Goal: Check status: Check status

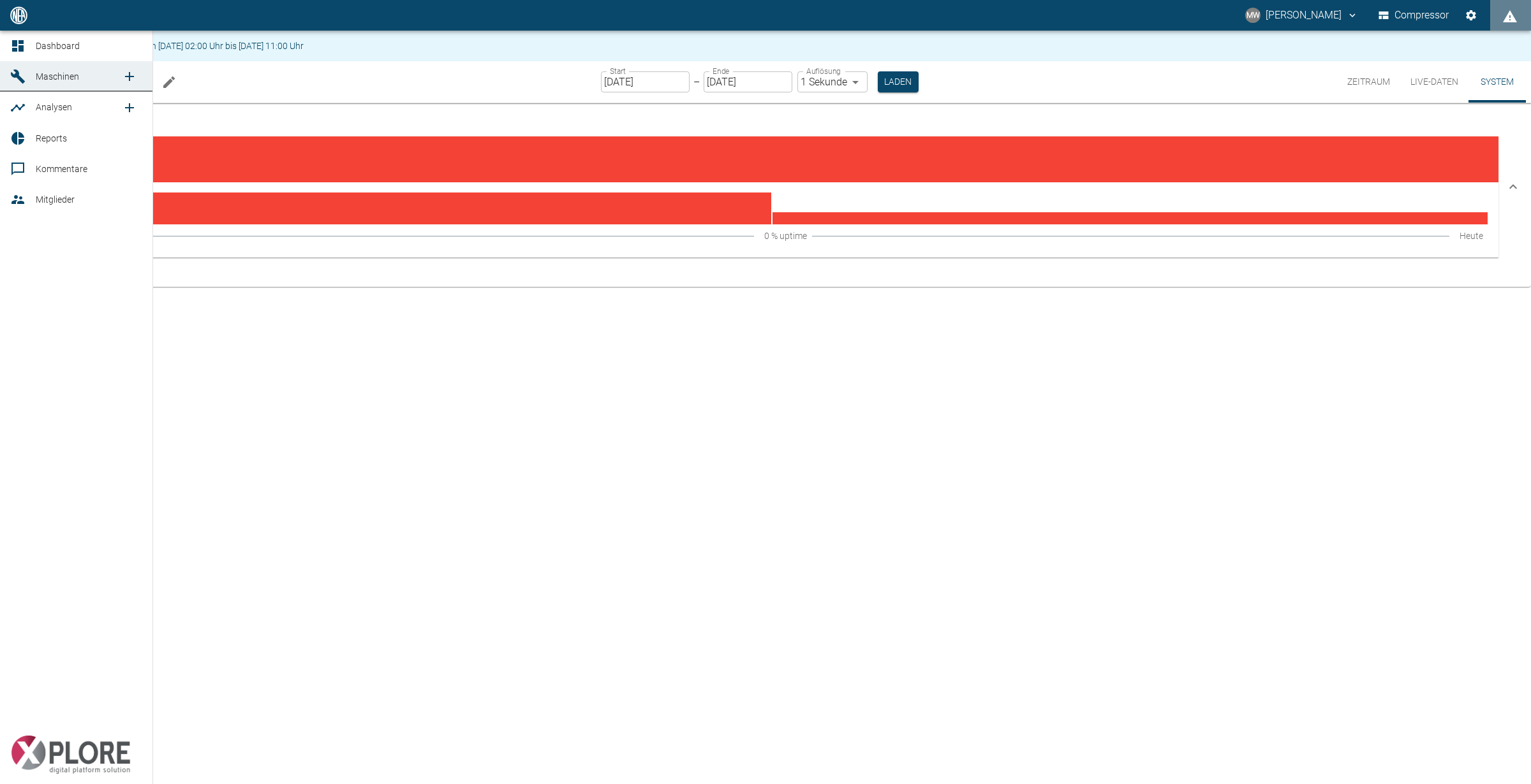
click at [14, 49] on icon at bounding box center [17, 46] width 12 height 12
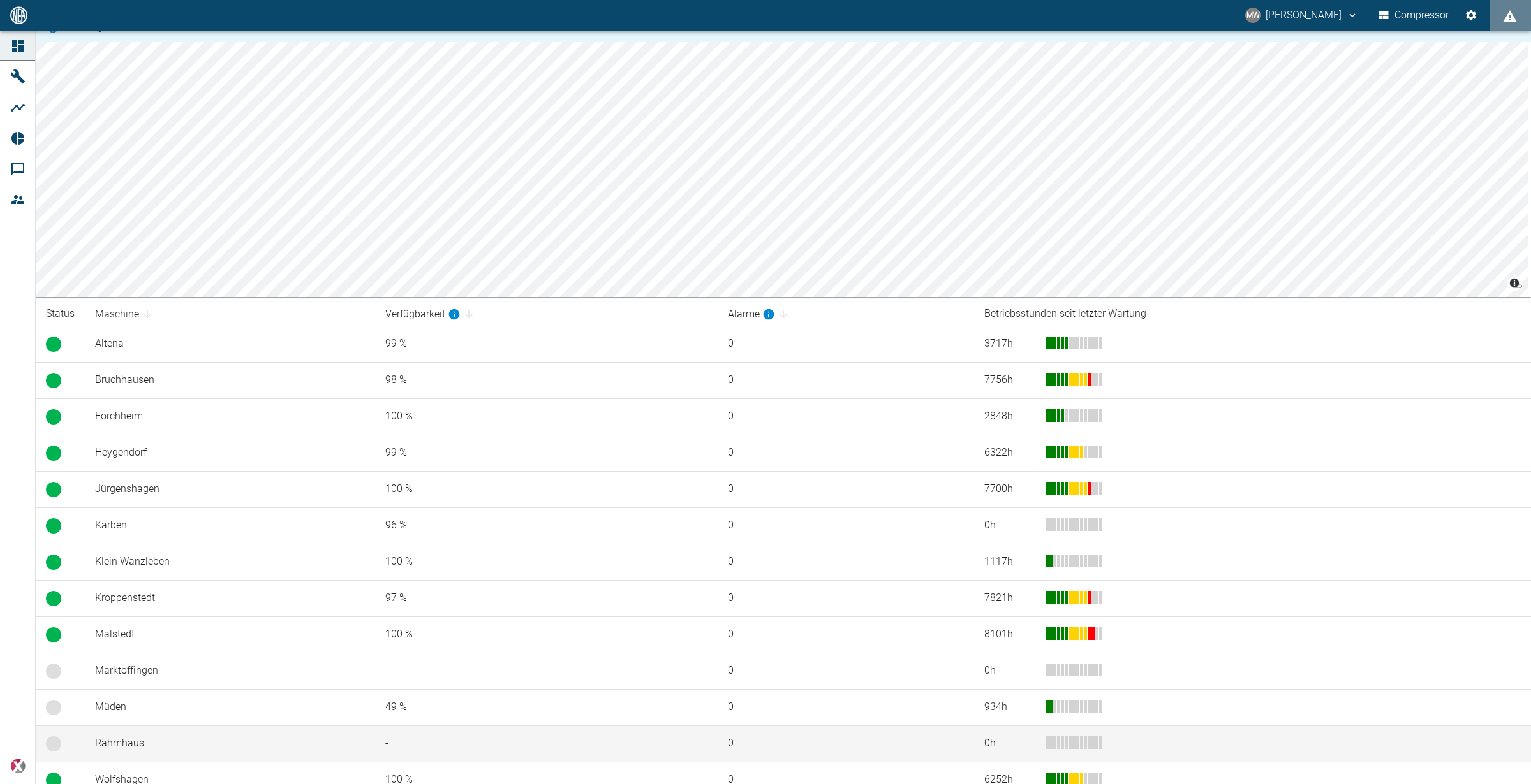
scroll to position [74, 0]
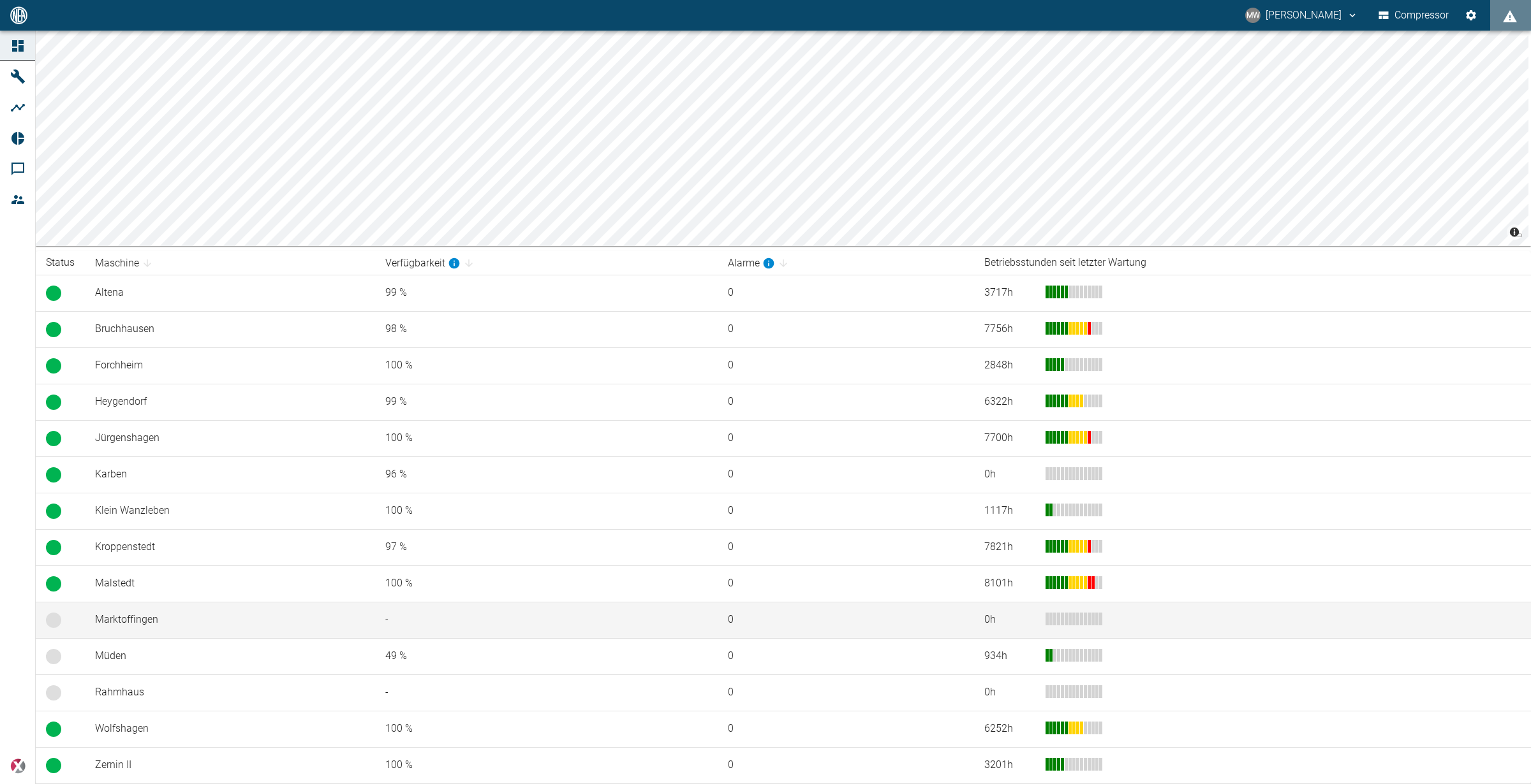
click at [157, 607] on td "Marktoffingen" at bounding box center [229, 620] width 290 height 36
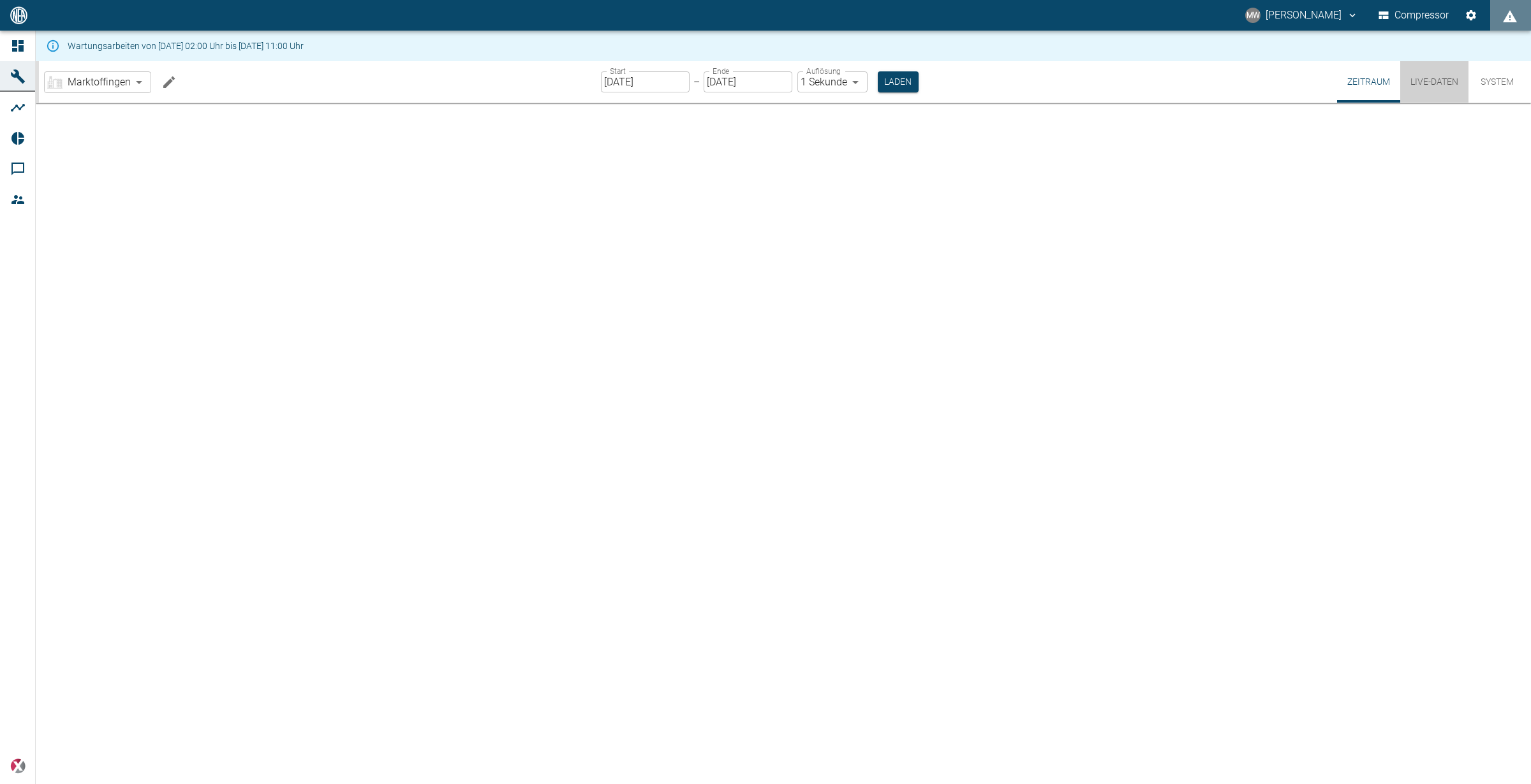
click at [1440, 74] on button "Live-Daten" at bounding box center [1434, 82] width 68 height 42
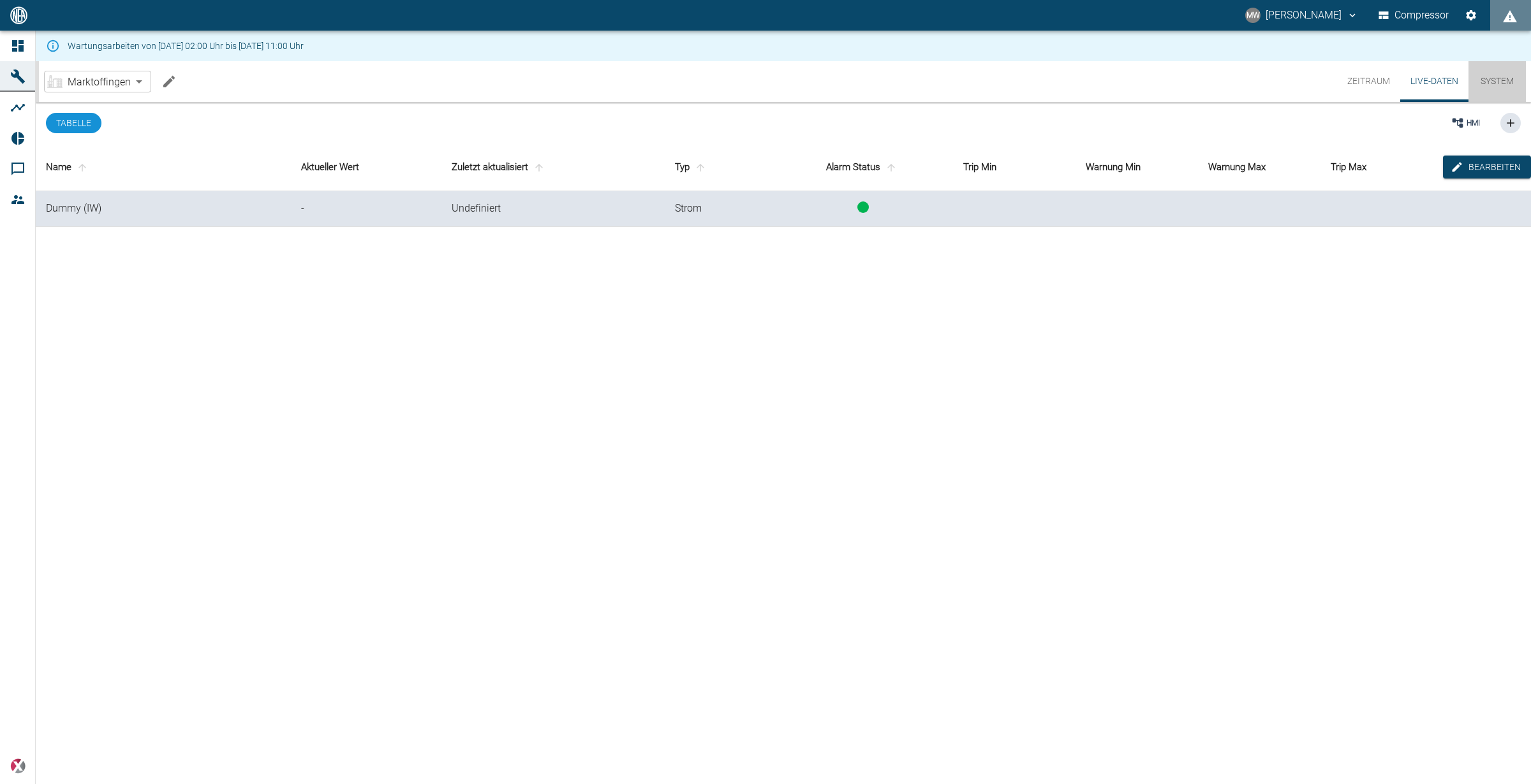
click at [1501, 79] on button "System" at bounding box center [1497, 81] width 58 height 41
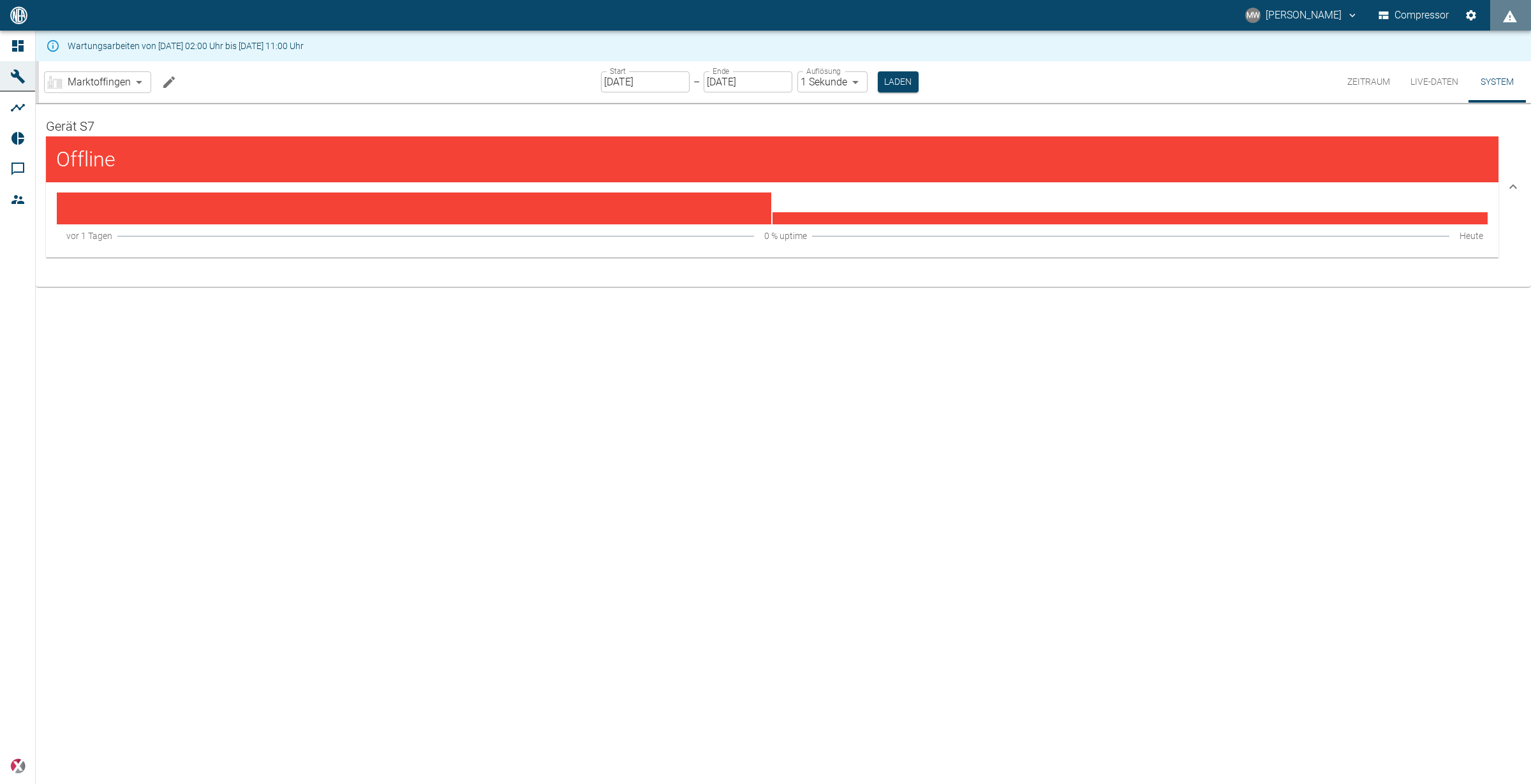
click at [1409, 83] on button "Live-Daten" at bounding box center [1434, 82] width 68 height 42
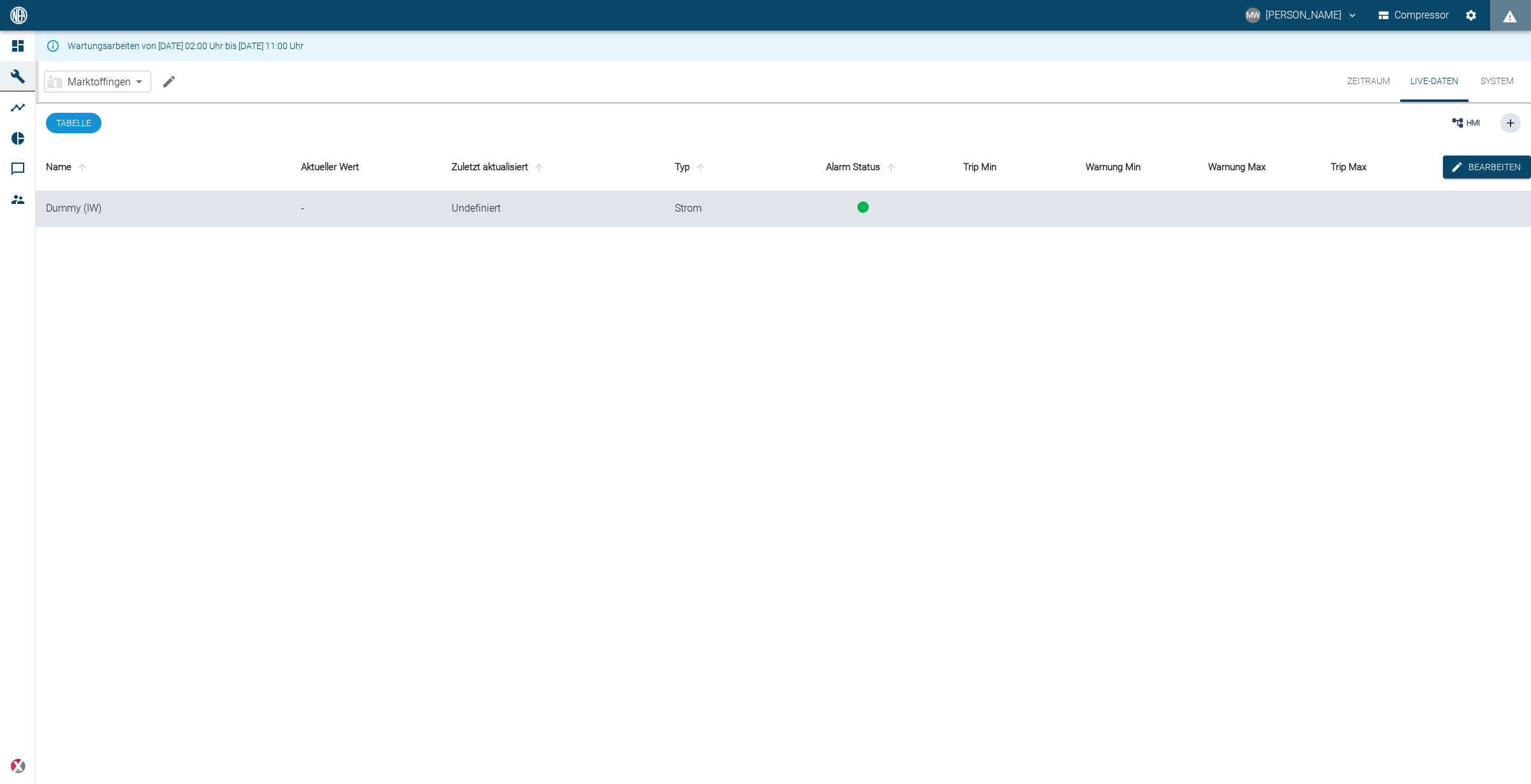
click at [1508, 76] on button "System" at bounding box center [1497, 81] width 58 height 41
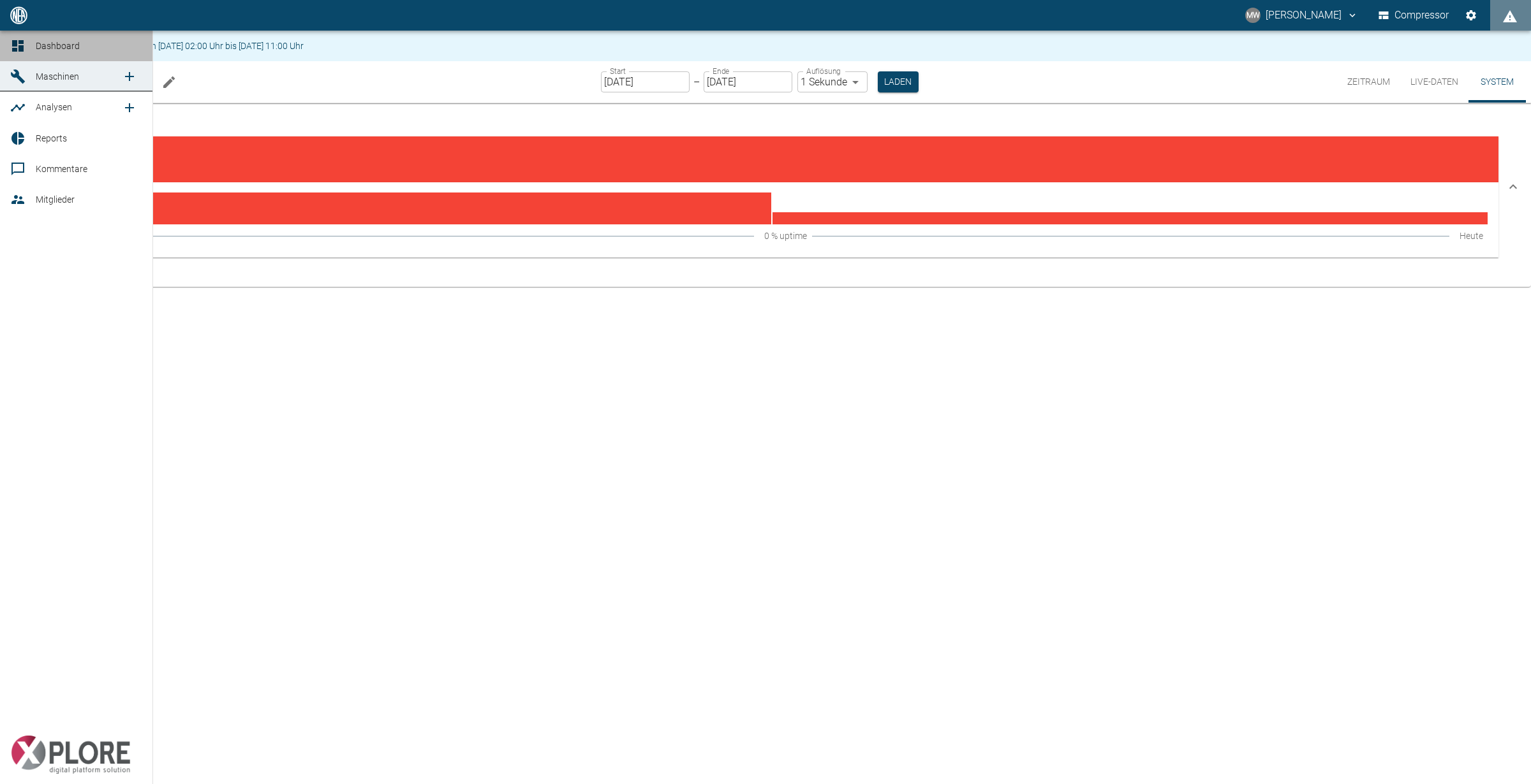
click at [33, 44] on link "Dashboard" at bounding box center [76, 46] width 152 height 31
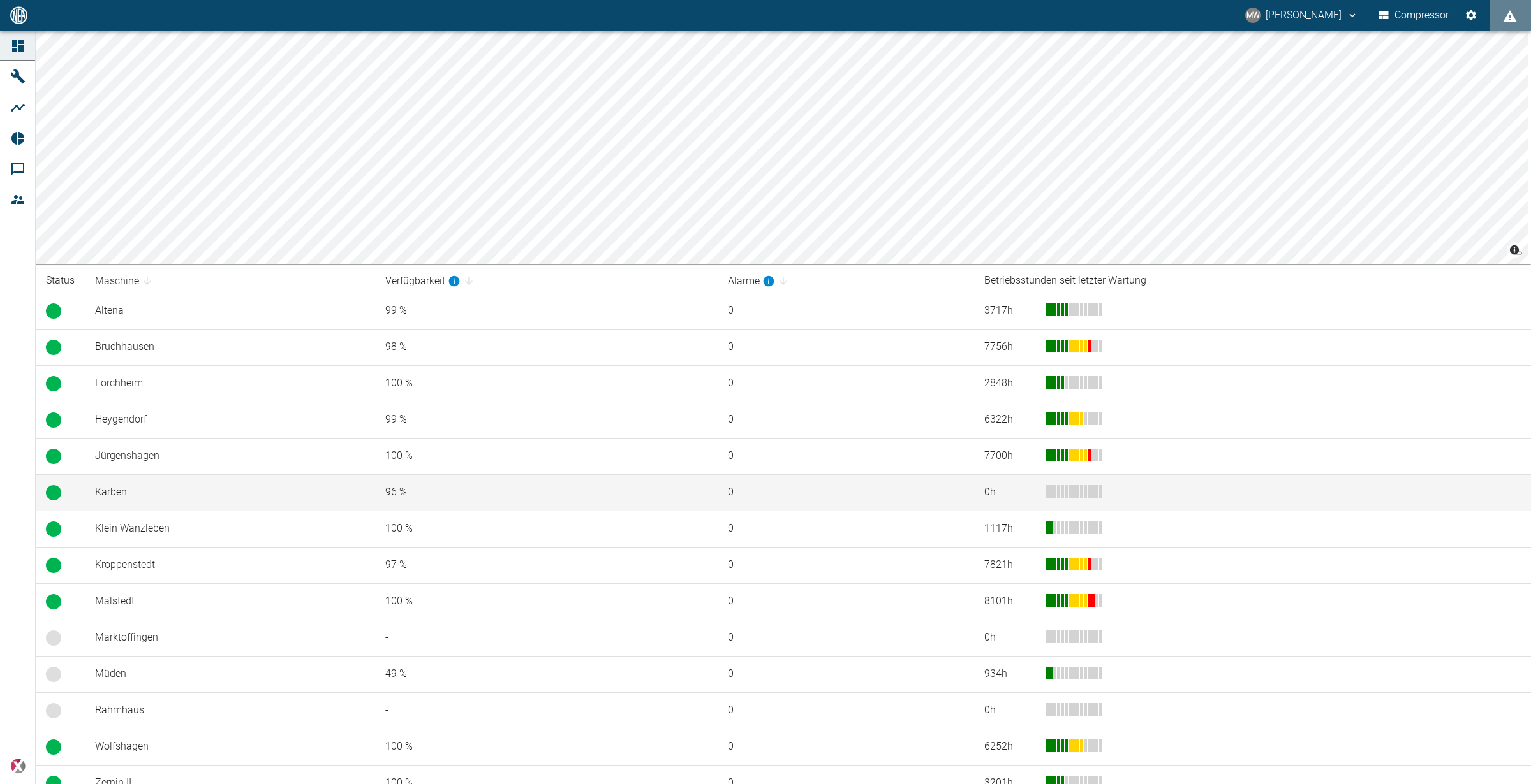
scroll to position [74, 0]
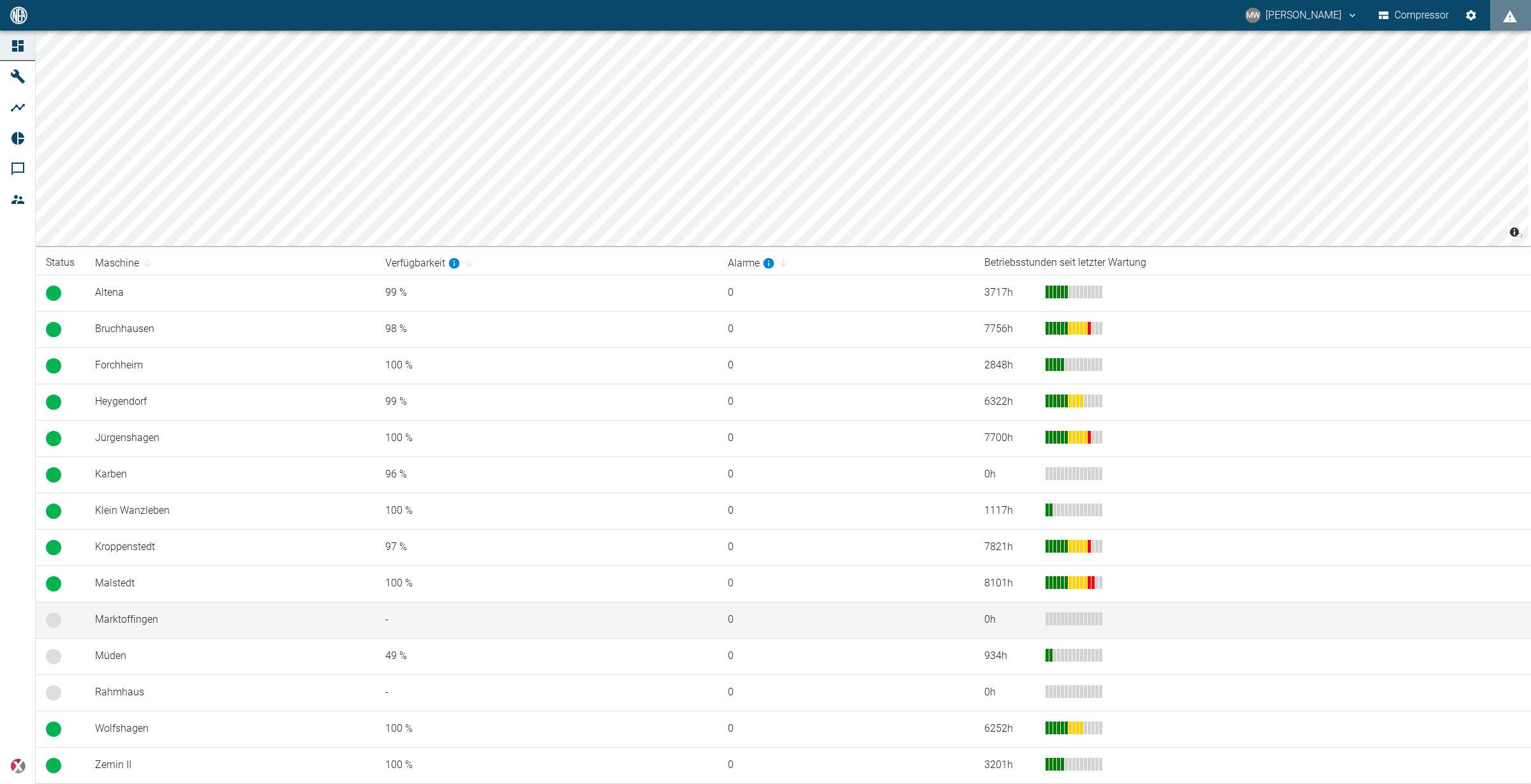
click at [155, 618] on td "Marktoffingen" at bounding box center [229, 620] width 290 height 36
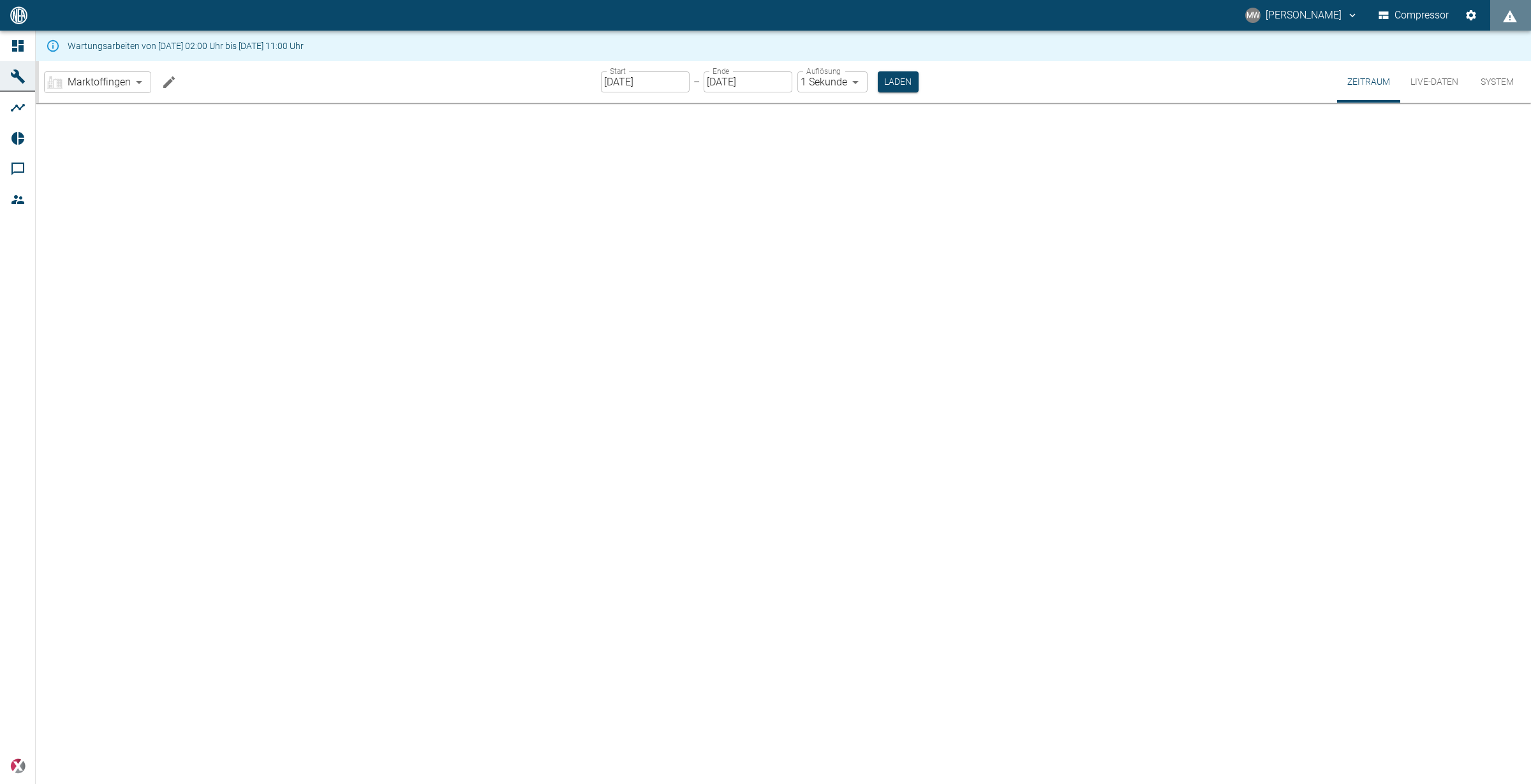
click at [163, 82] on icon "Machine bearbeiten" at bounding box center [169, 82] width 15 height 15
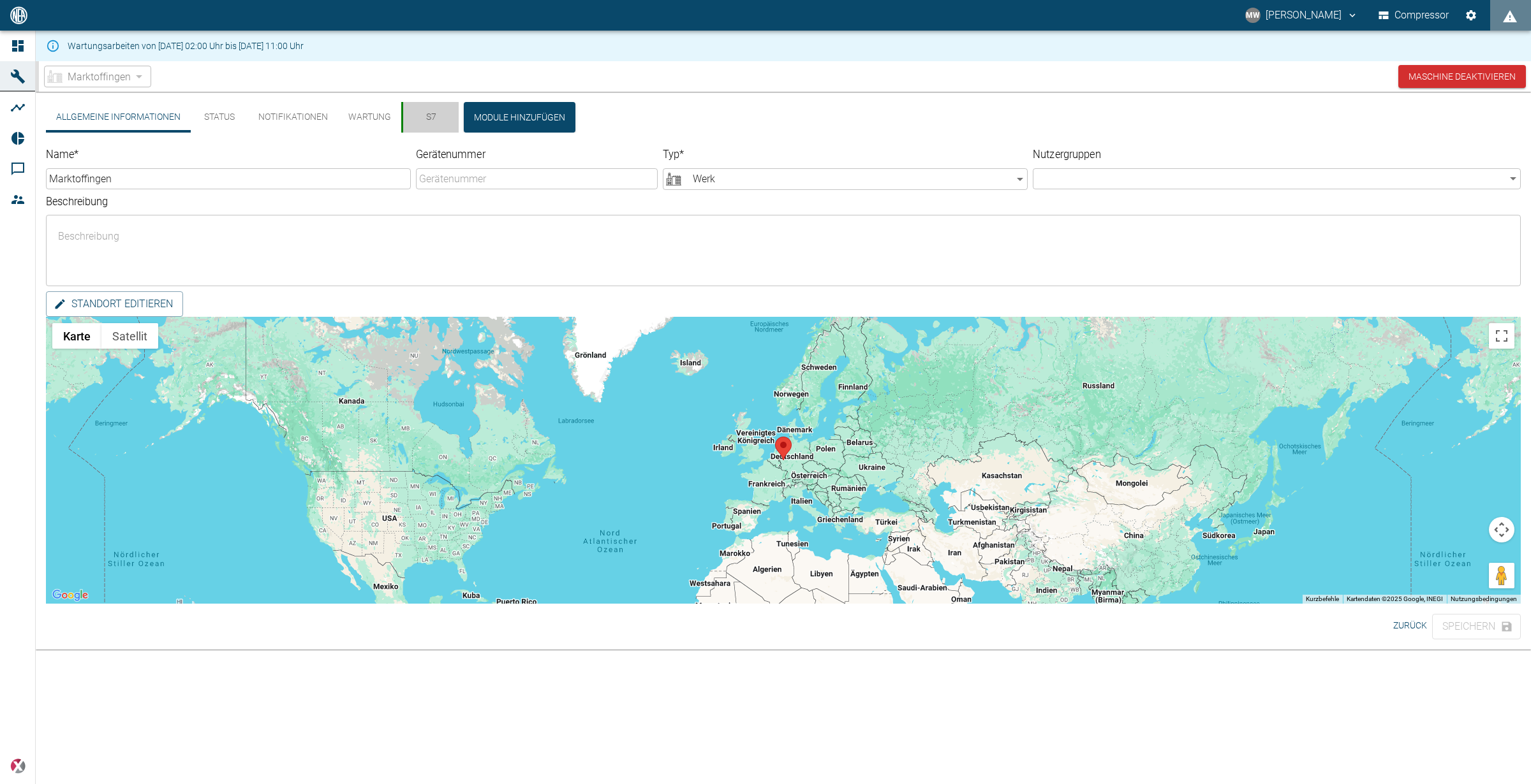
click at [427, 117] on button "S7" at bounding box center [430, 117] width 58 height 31
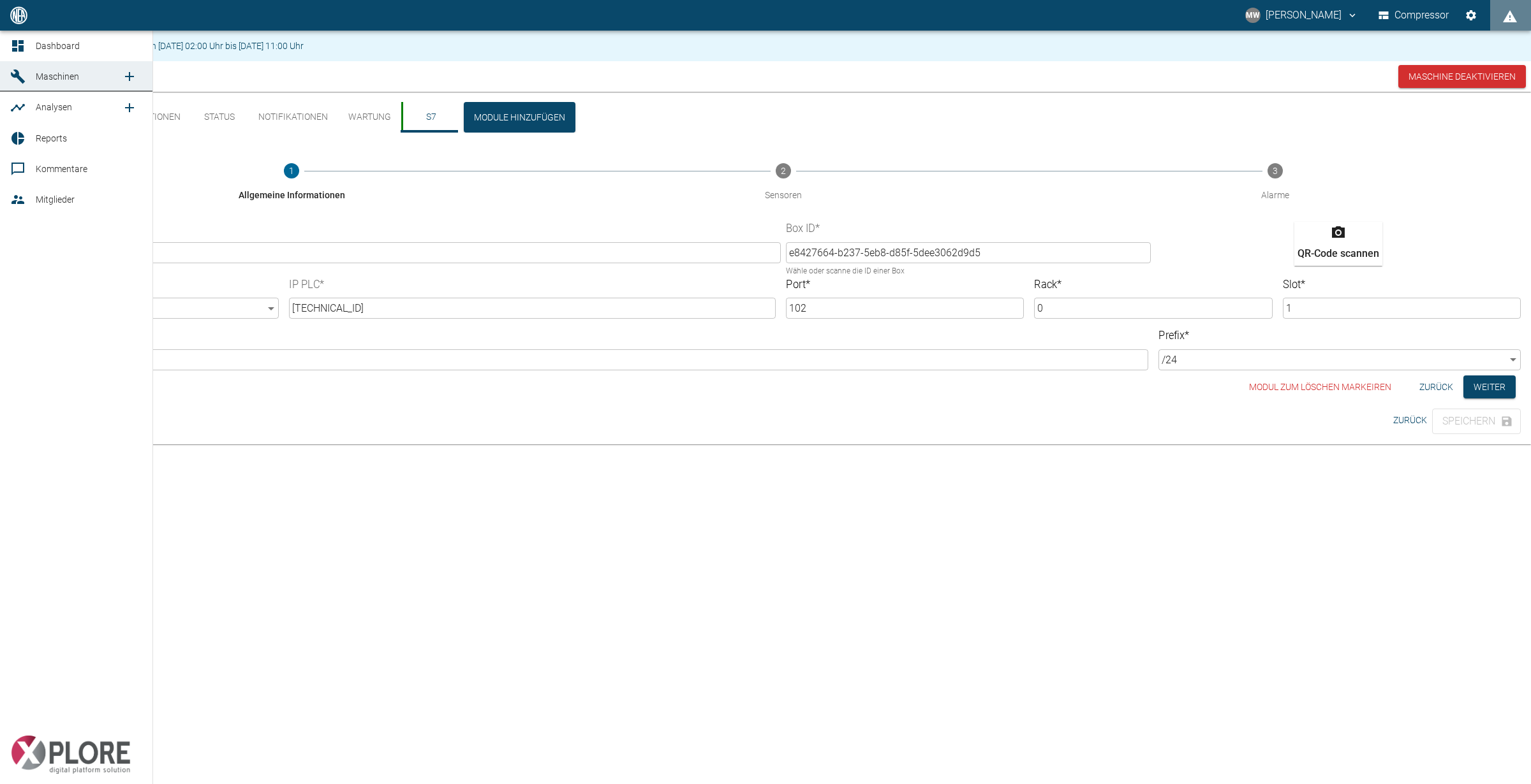
click at [17, 48] on icon at bounding box center [18, 46] width 15 height 15
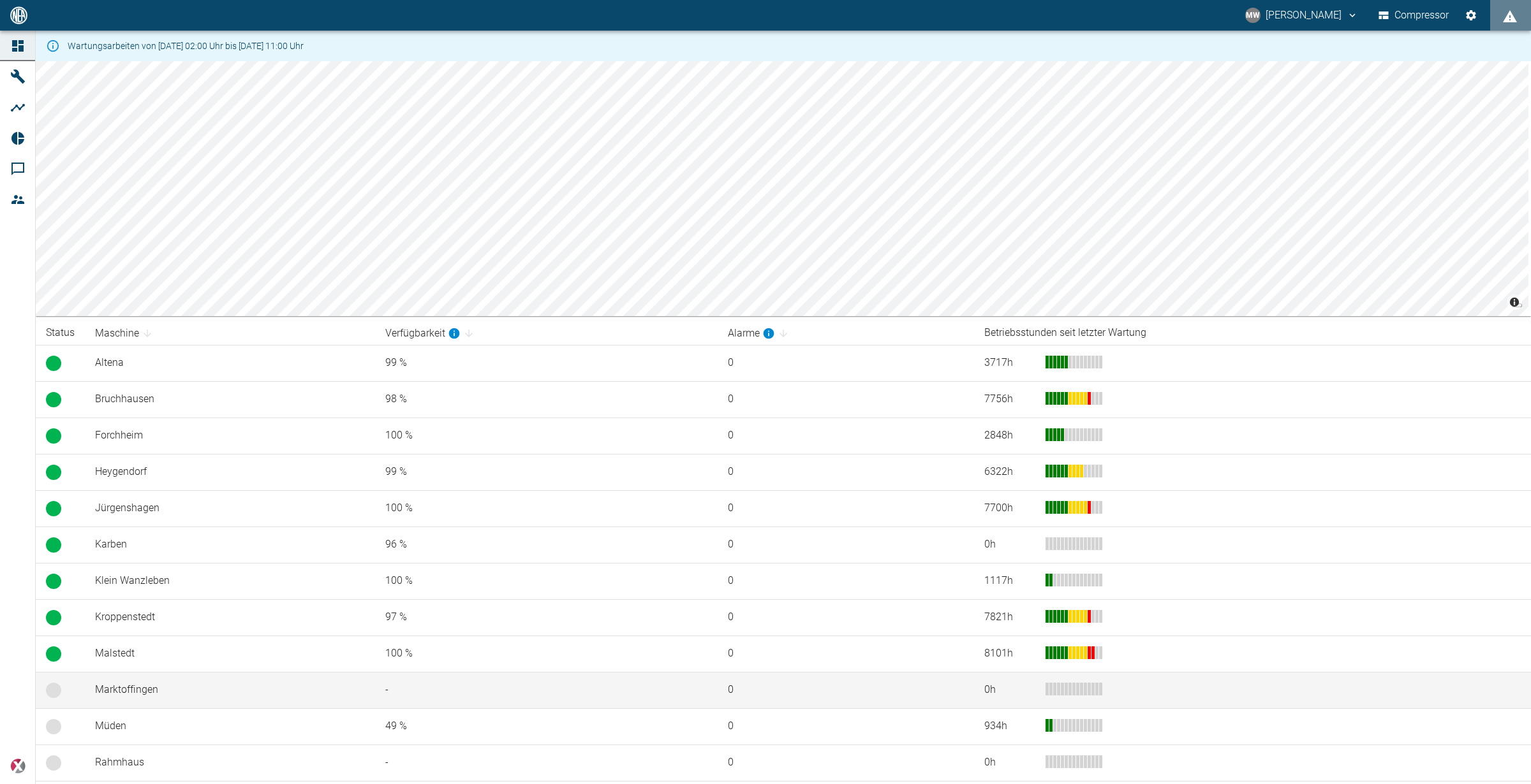
click at [127, 700] on td "Marktoffingen" at bounding box center [229, 690] width 290 height 36
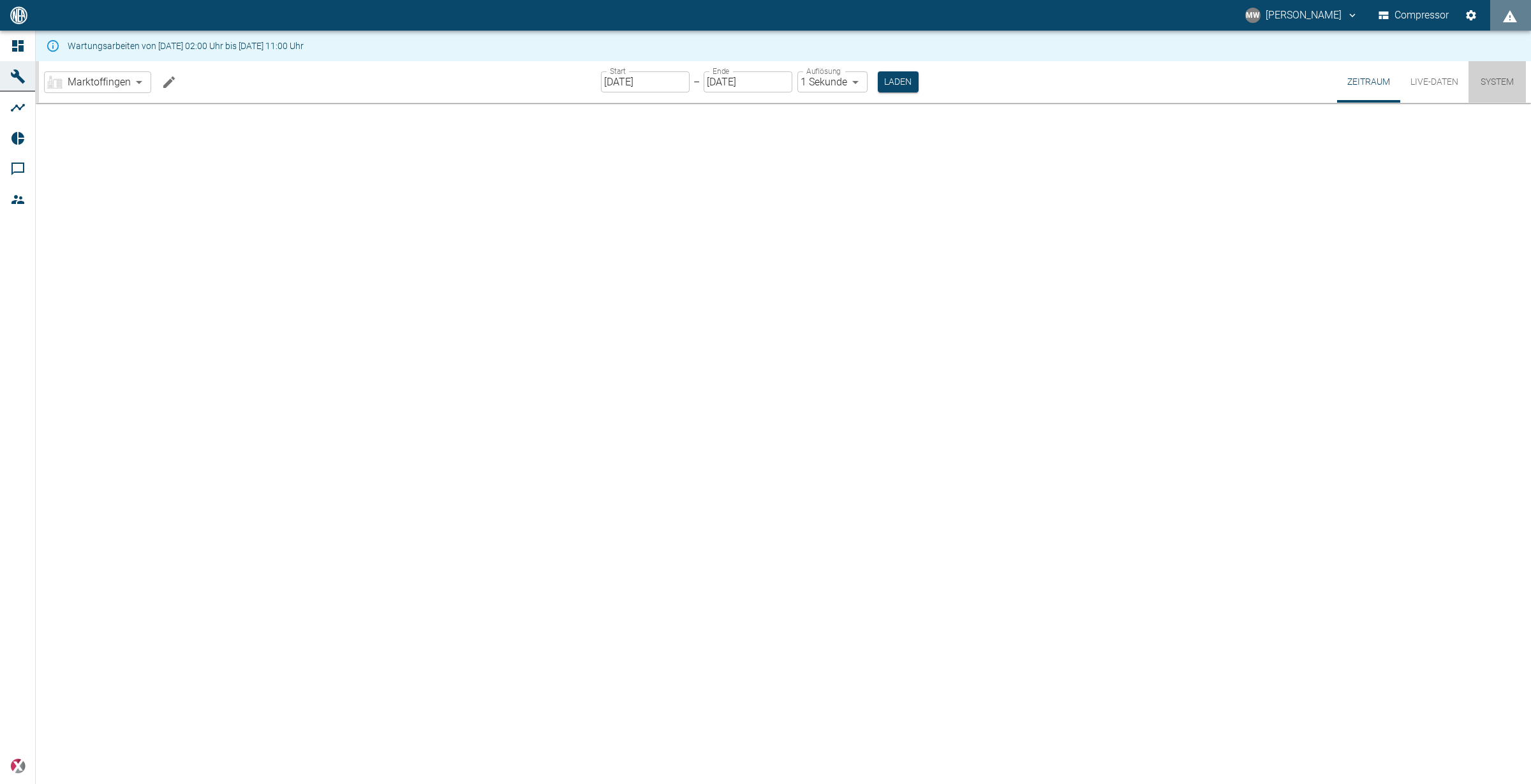
click at [1499, 88] on button "System" at bounding box center [1497, 82] width 58 height 42
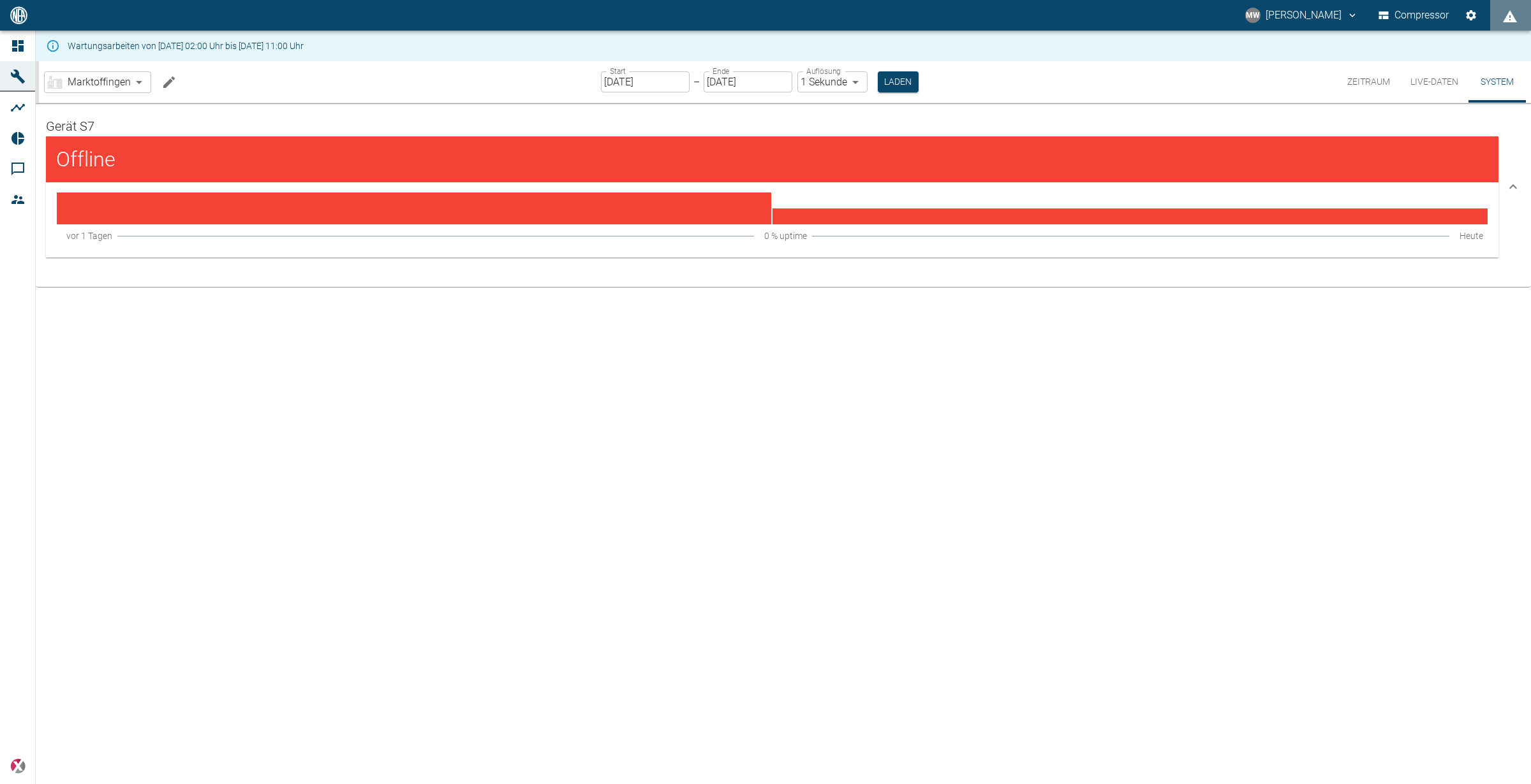
click at [1435, 83] on button "Live-Daten" at bounding box center [1434, 82] width 68 height 42
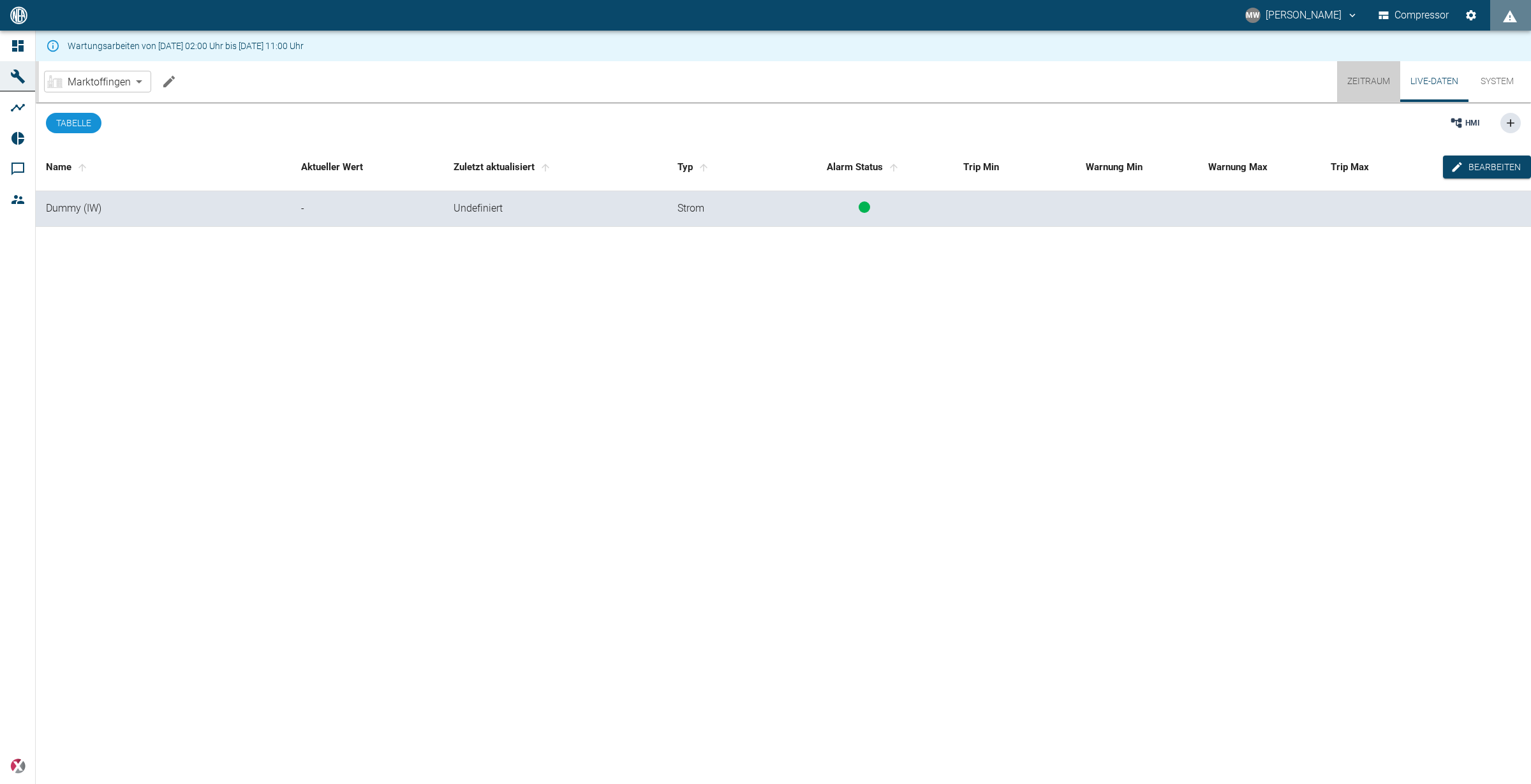
click at [1372, 83] on button "Zeitraum" at bounding box center [1368, 81] width 63 height 41
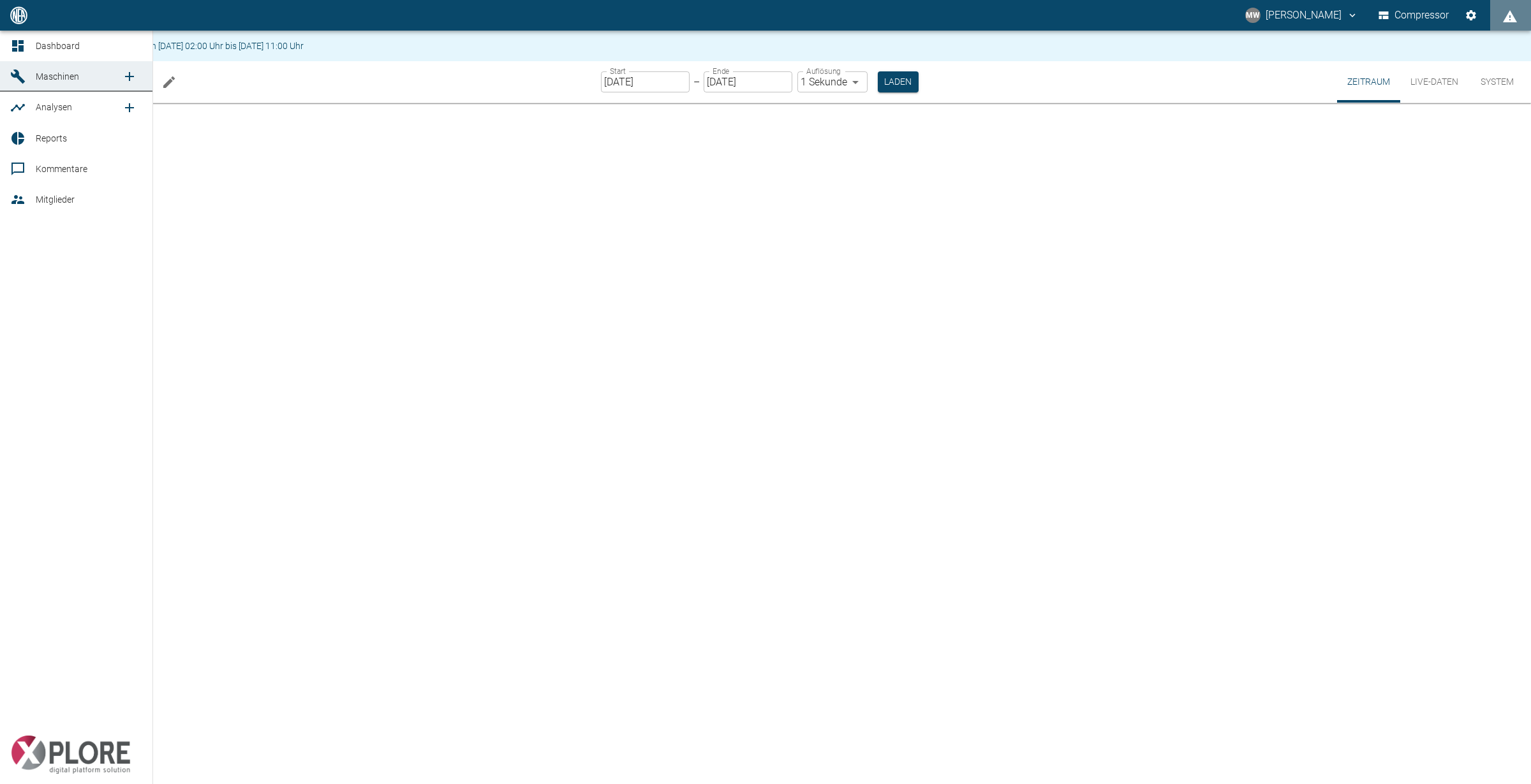
click at [14, 44] on icon at bounding box center [17, 46] width 12 height 12
